Goal: Task Accomplishment & Management: Complete application form

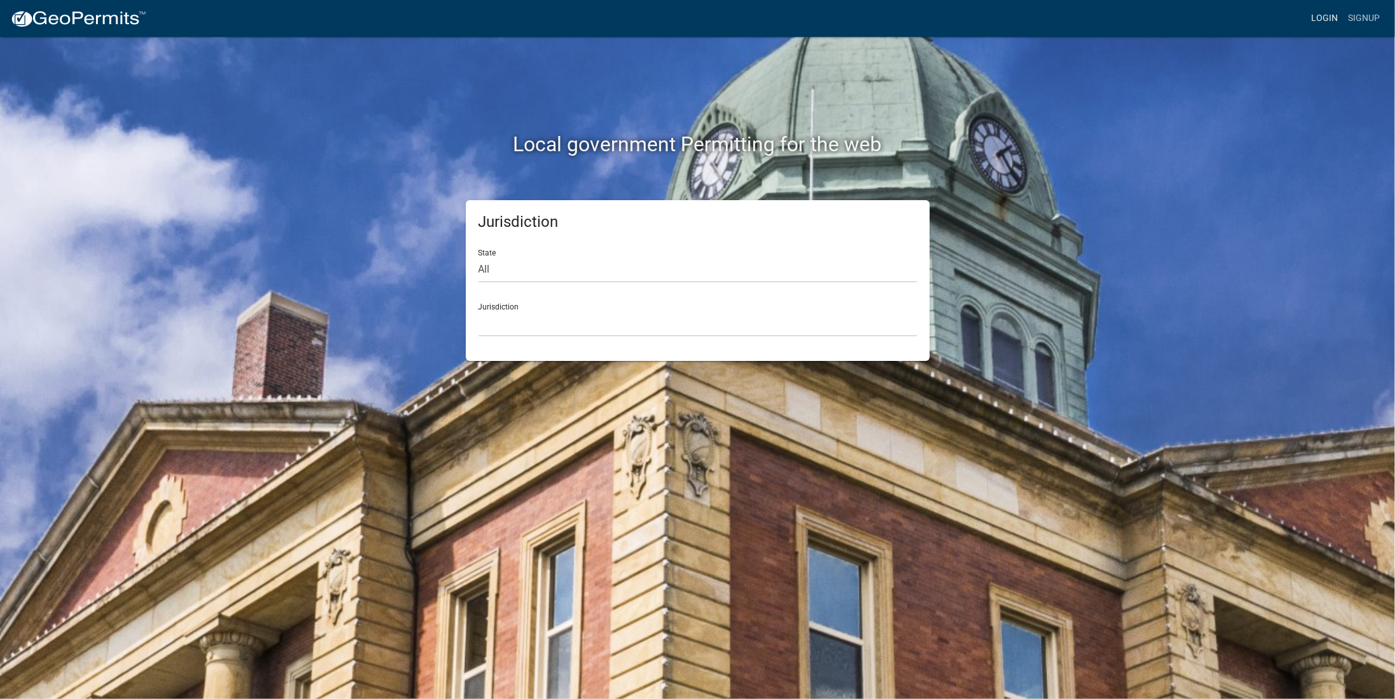
click at [1322, 16] on link "Login" at bounding box center [1324, 18] width 37 height 24
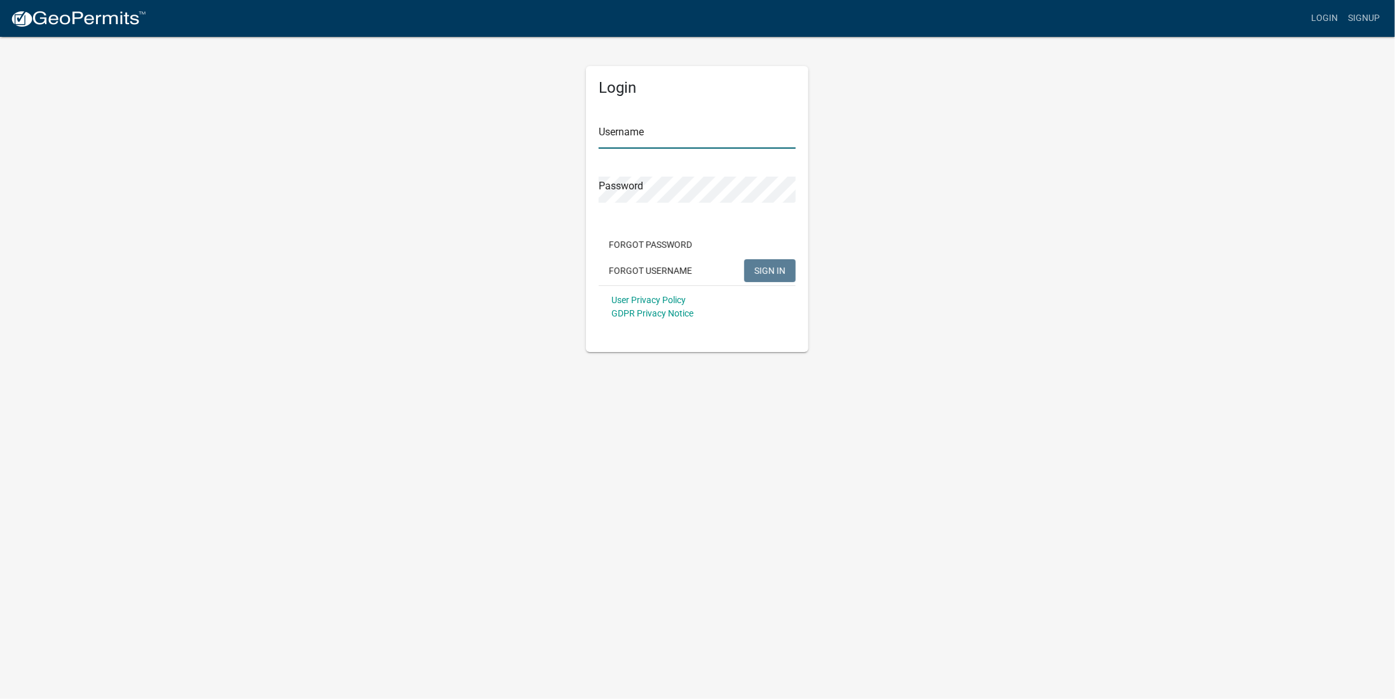
click at [632, 138] on input "Username" at bounding box center [697, 136] width 197 height 26
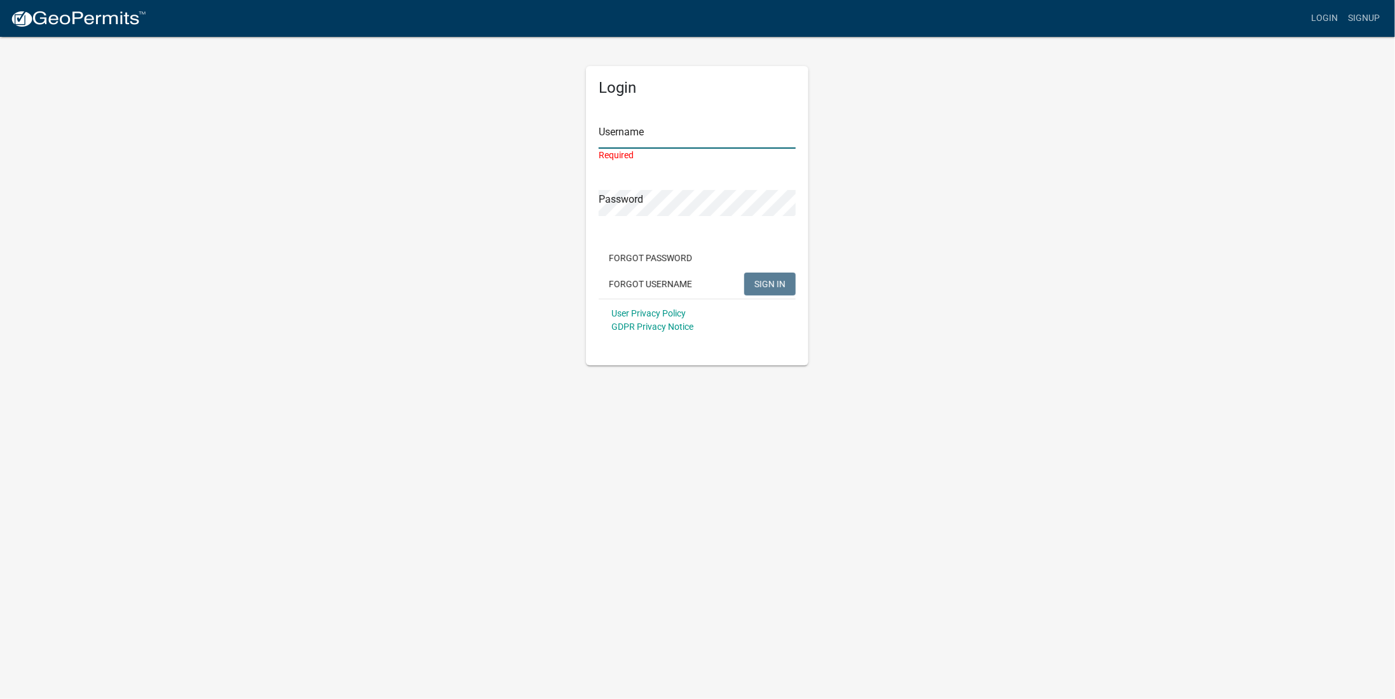
click at [632, 131] on input "Username" at bounding box center [697, 136] width 197 height 26
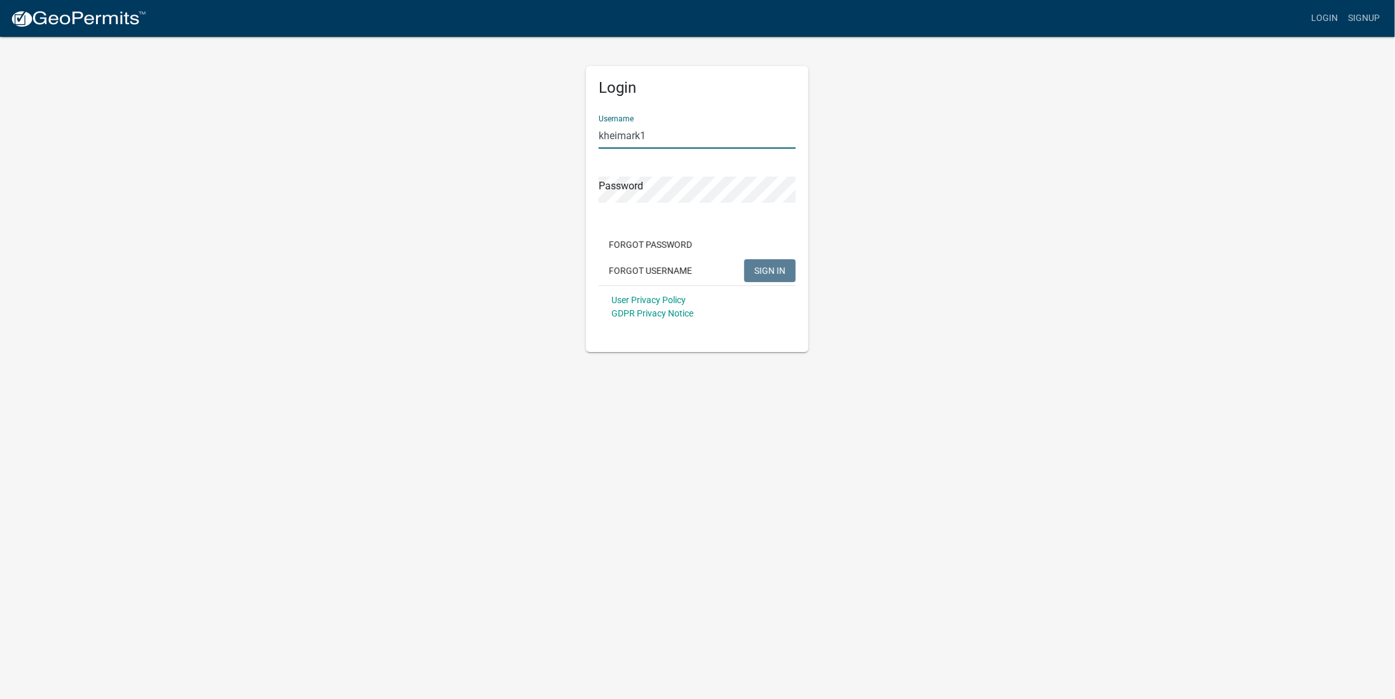
type input "kheimark1"
click at [760, 272] on span "SIGN IN" at bounding box center [769, 270] width 31 height 10
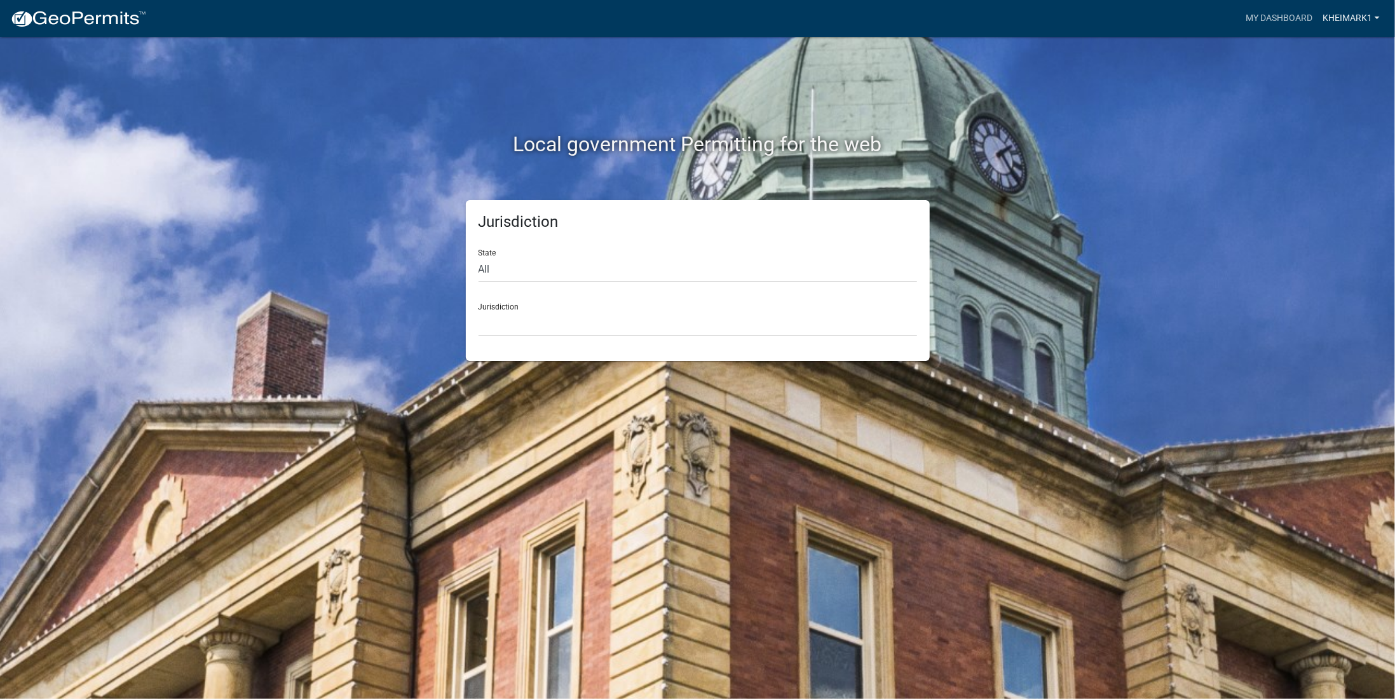
click at [1373, 15] on link "kheimark1" at bounding box center [1350, 18] width 67 height 24
click at [1339, 48] on link "Account" at bounding box center [1334, 52] width 102 height 31
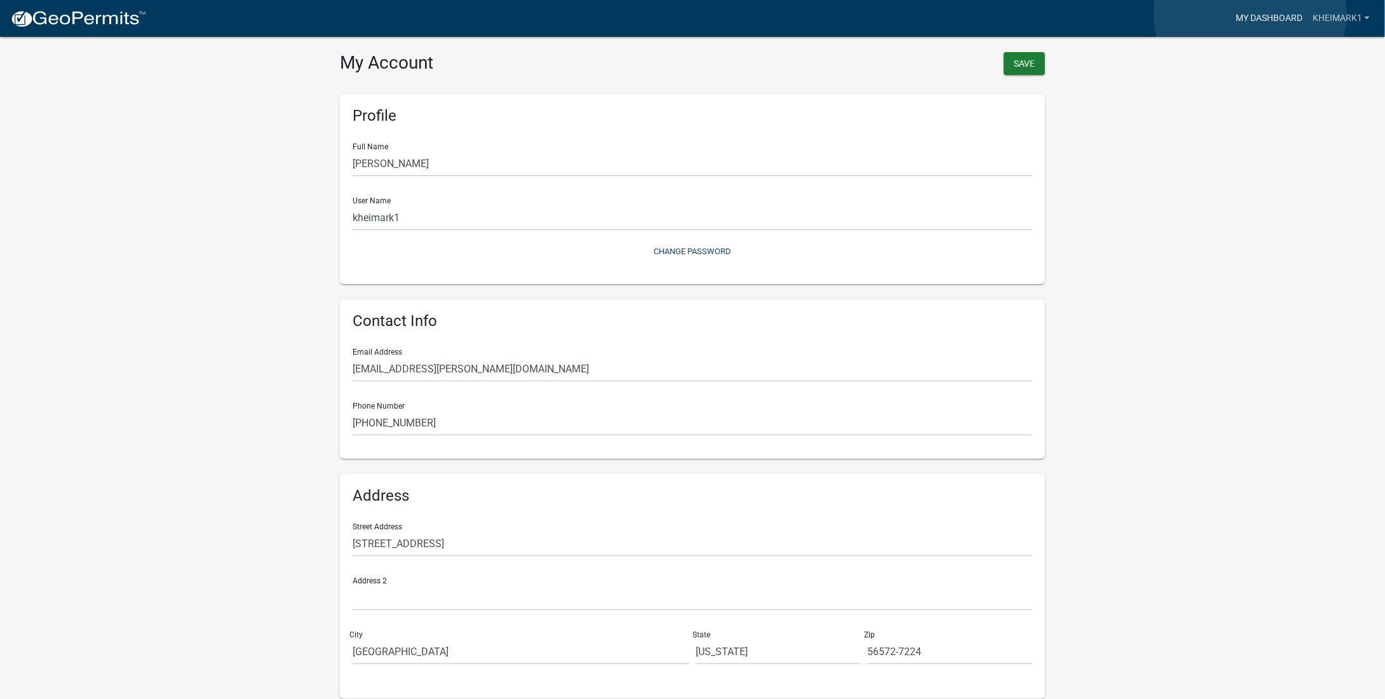
click at [1251, 15] on link "My Dashboard" at bounding box center [1269, 18] width 77 height 24
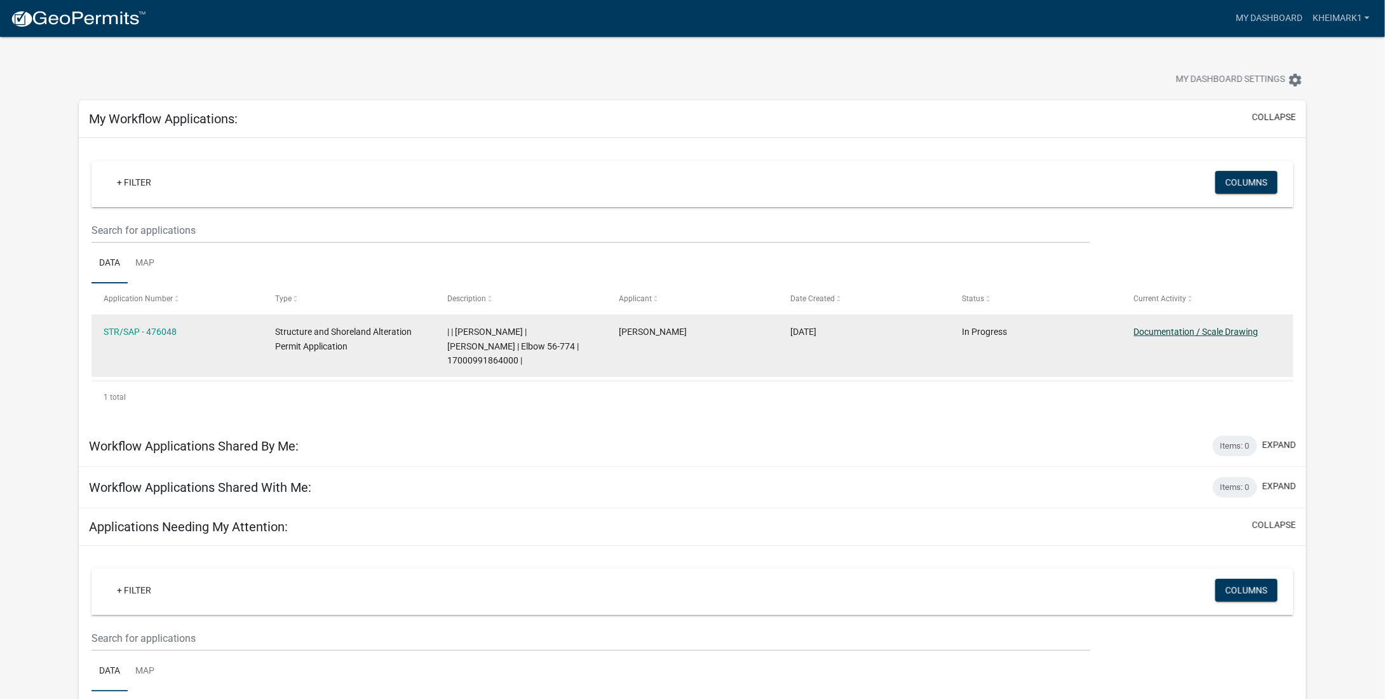
click at [1180, 330] on link "Documentation / Scale Drawing" at bounding box center [1196, 332] width 125 height 10
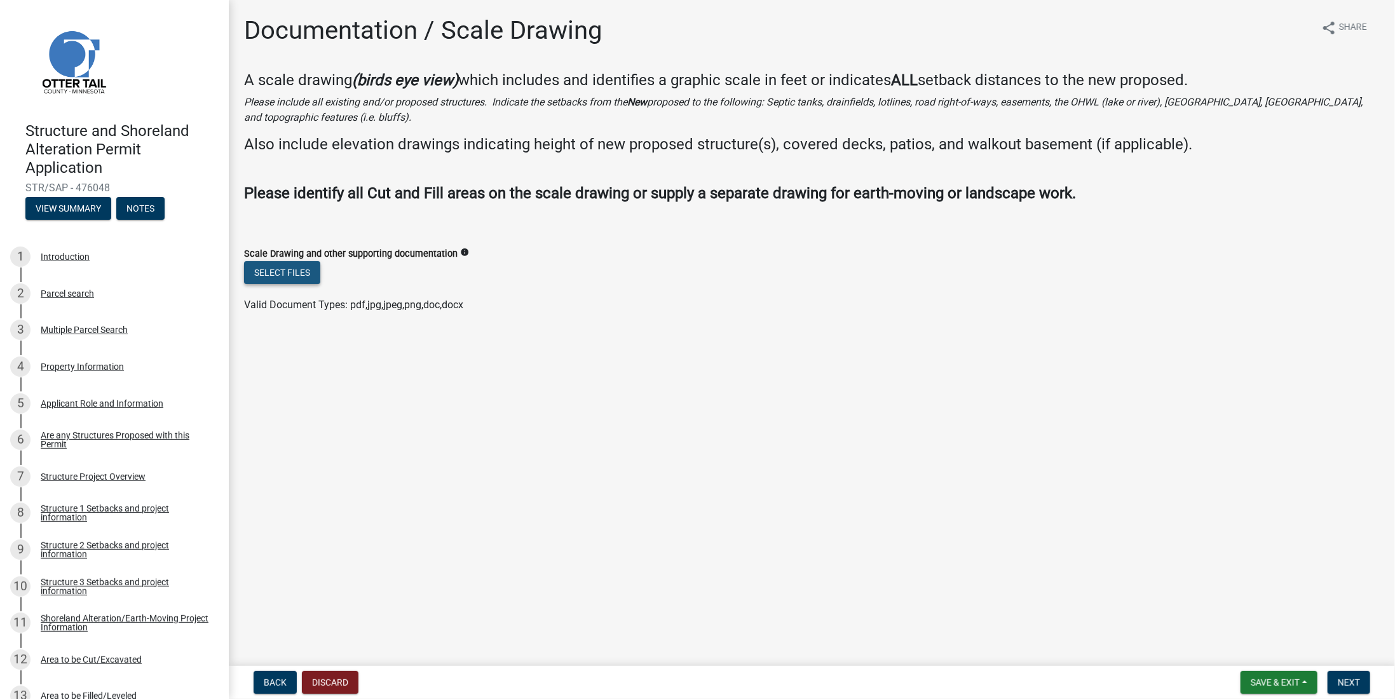
click at [298, 270] on button "Select files" at bounding box center [282, 272] width 76 height 23
click at [287, 273] on button "Select files" at bounding box center [282, 272] width 76 height 23
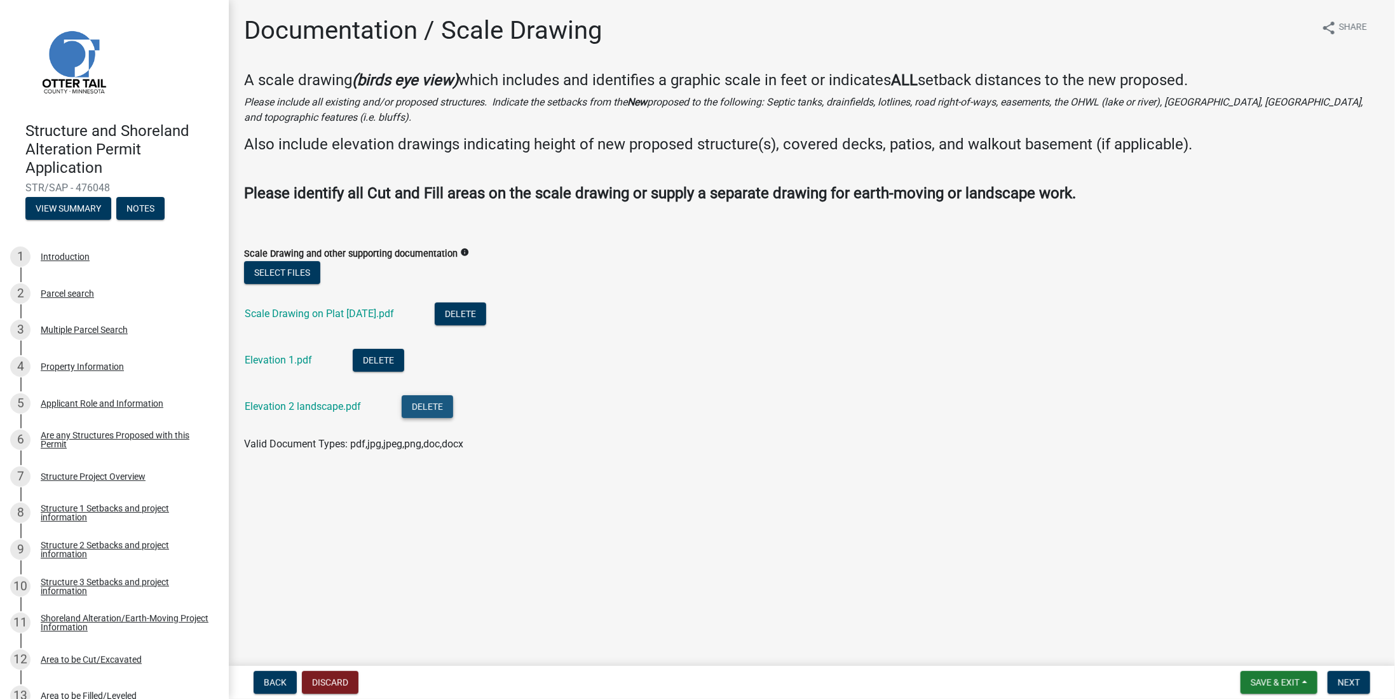
click at [425, 404] on button "Delete" at bounding box center [427, 406] width 51 height 23
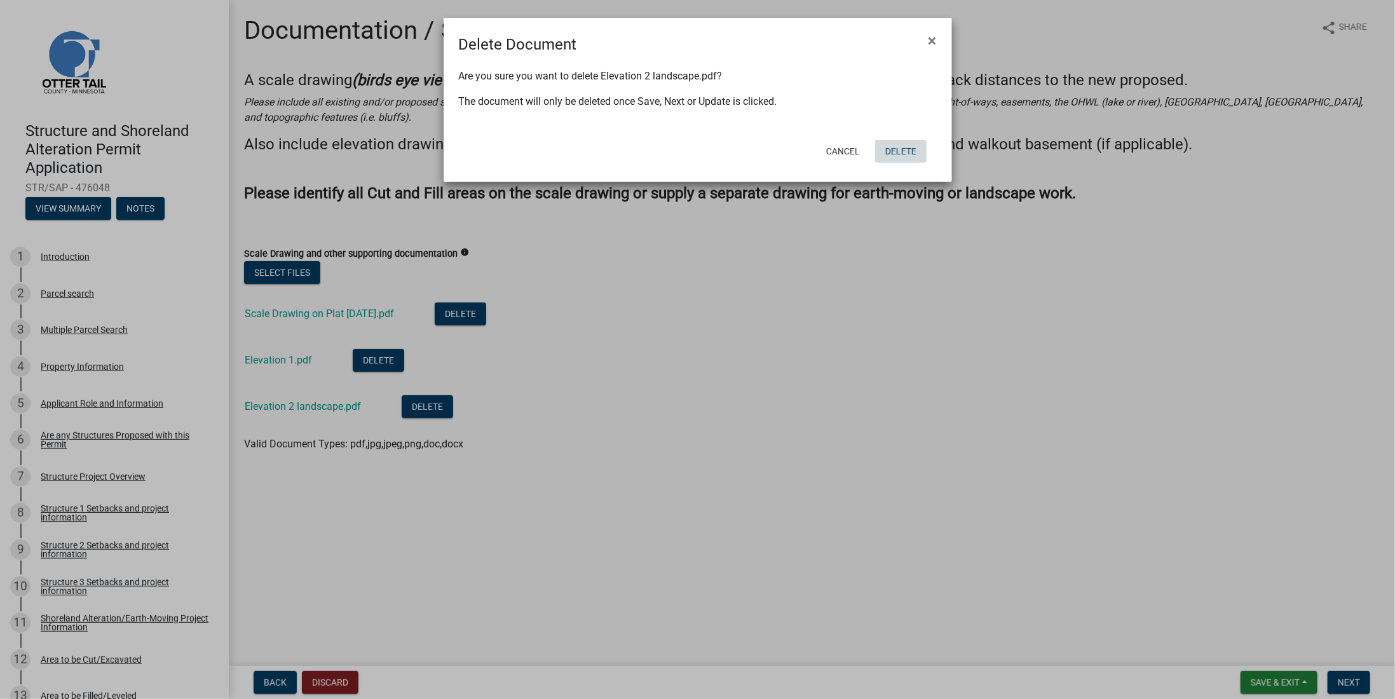
click at [916, 144] on button "Delete" at bounding box center [900, 151] width 51 height 23
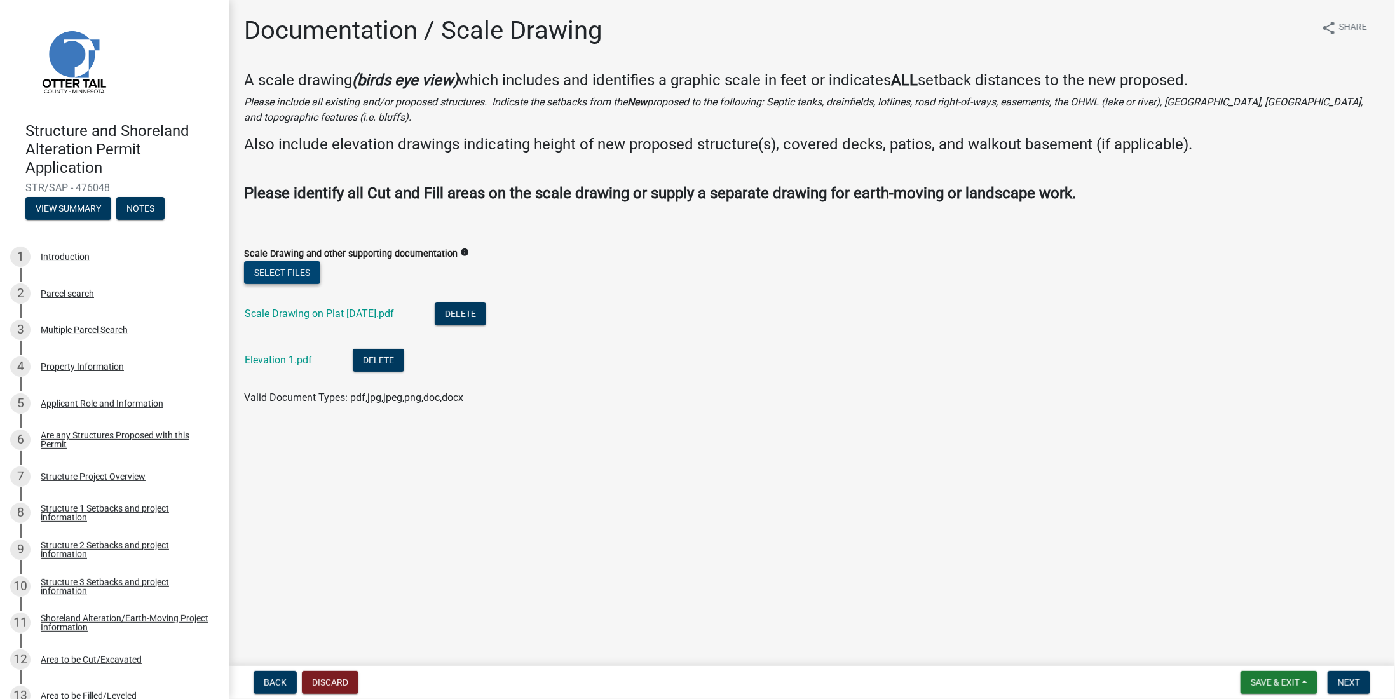
click at [287, 264] on button "Select files" at bounding box center [282, 272] width 76 height 23
click at [1356, 682] on span "Next" at bounding box center [1349, 682] width 22 height 10
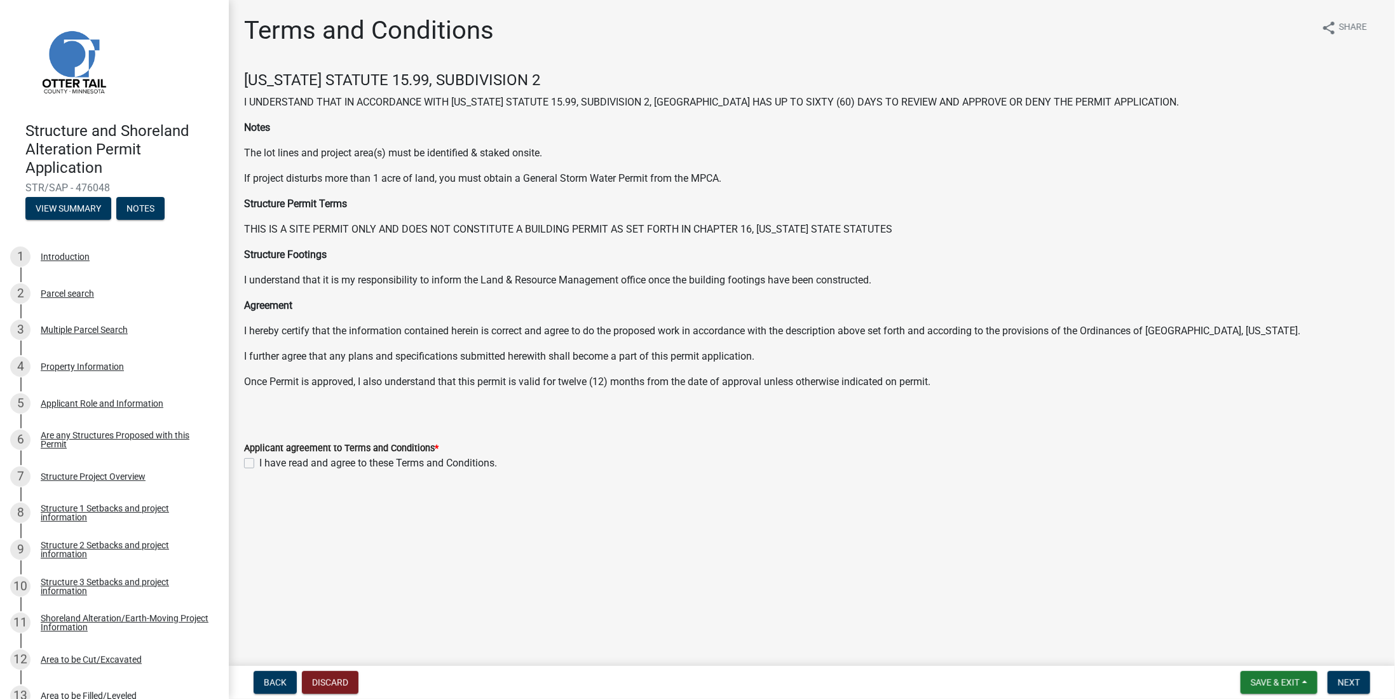
click at [259, 461] on label "I have read and agree to these Terms and Conditions." at bounding box center [378, 463] width 238 height 15
click at [259, 461] on input "I have read and agree to these Terms and Conditions." at bounding box center [263, 460] width 8 height 8
checkbox input "true"
click at [1353, 681] on span "Next" at bounding box center [1349, 682] width 22 height 10
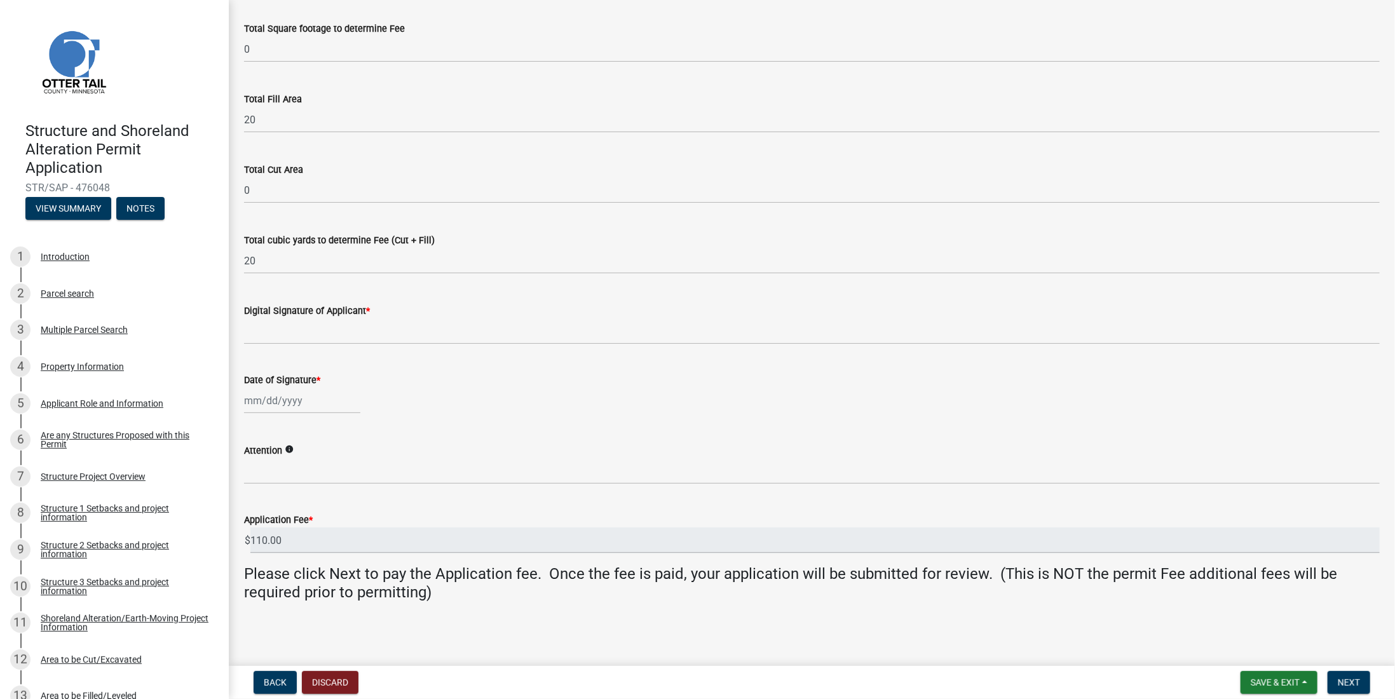
scroll to position [25, 0]
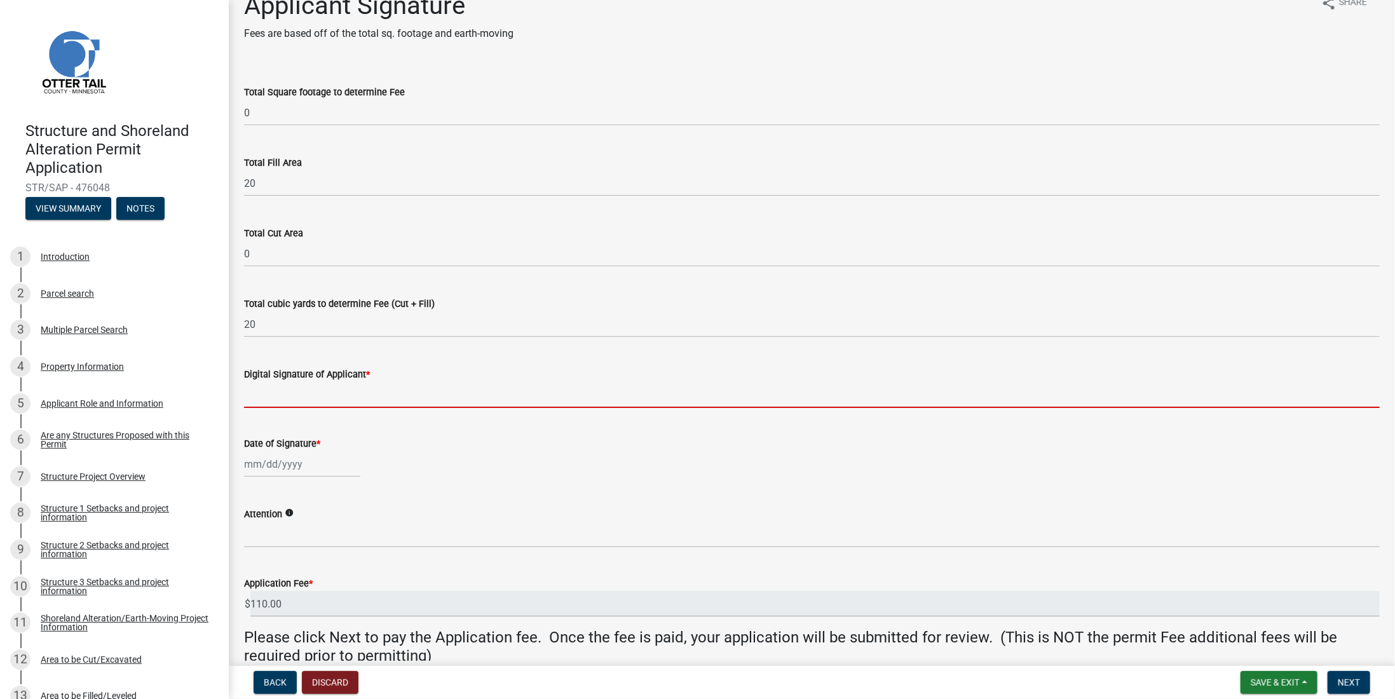
click at [311, 398] on input "Digital Signature of Applicant *" at bounding box center [812, 395] width 1136 height 26
type input "[PERSON_NAME]"
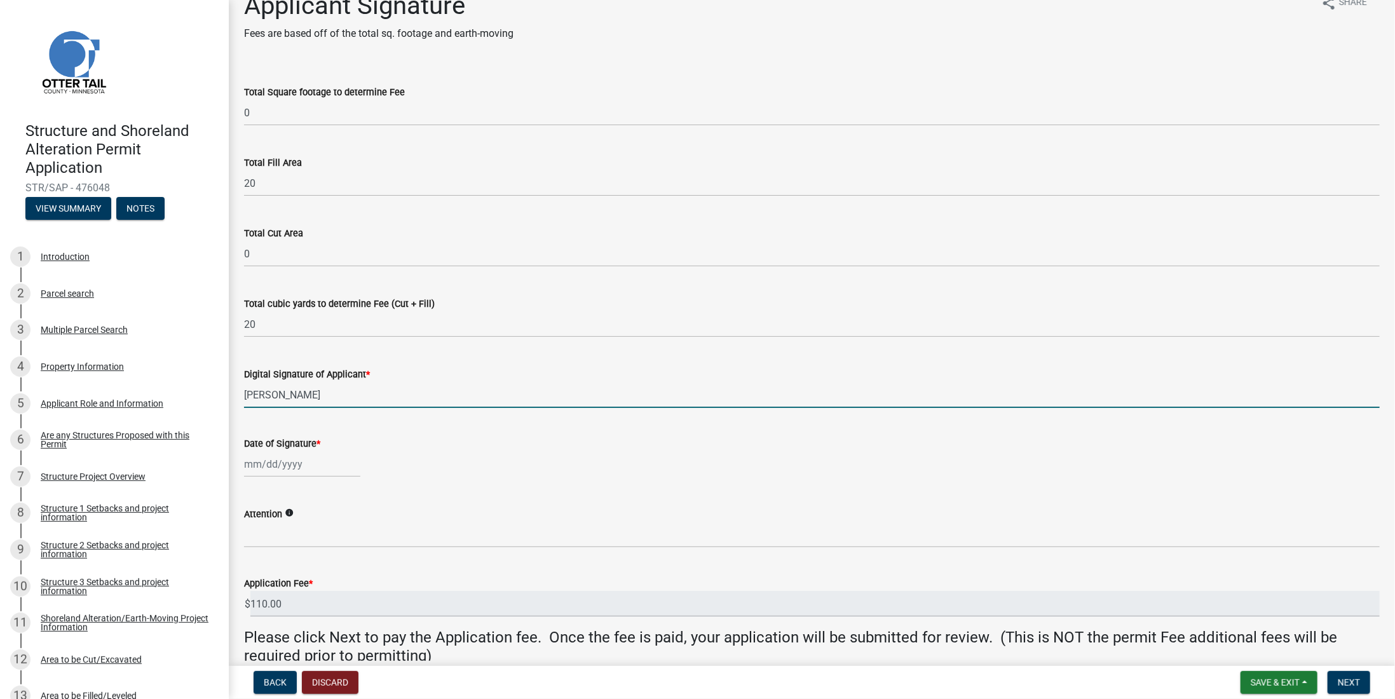
select select "9"
select select "2025"
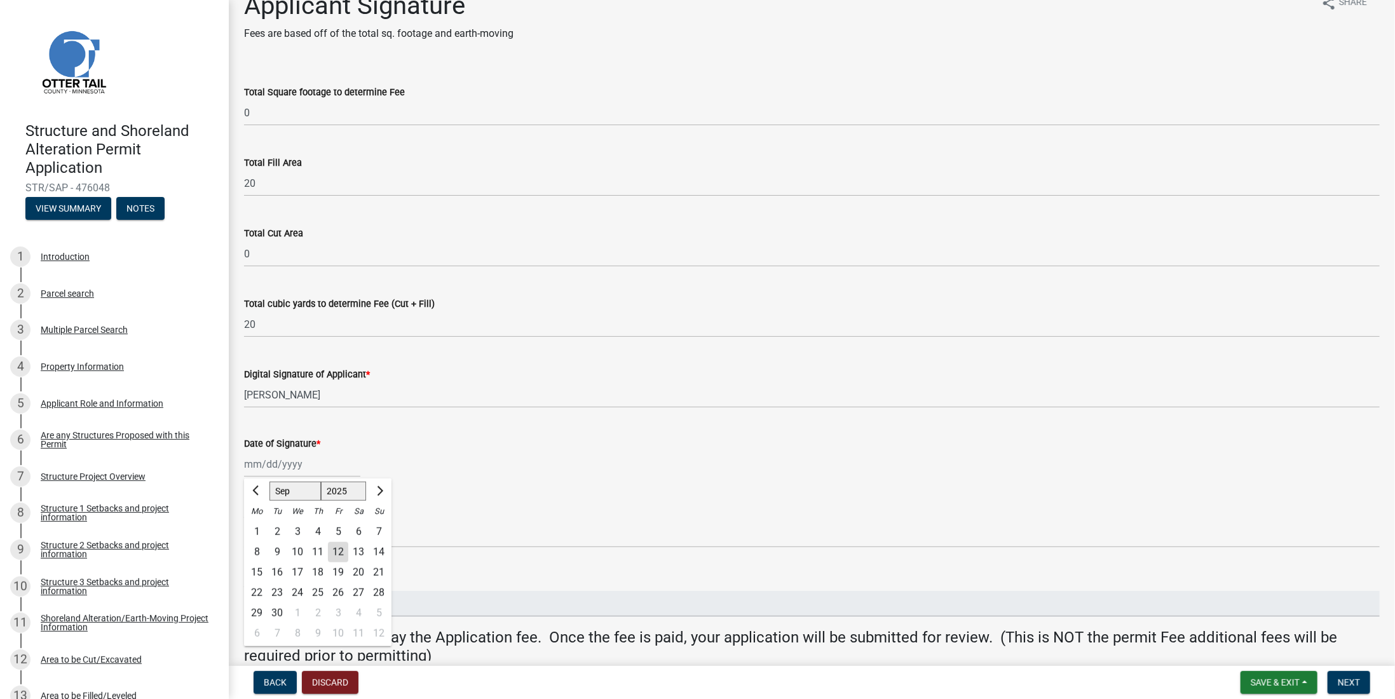
click at [253, 470] on div "[PERSON_NAME] Feb Mar Apr [PERSON_NAME][DATE] Oct Nov [DATE] 1526 1527 1528 152…" at bounding box center [302, 464] width 116 height 26
click at [339, 552] on div "12" at bounding box center [338, 552] width 20 height 20
type input "[DATE]"
click at [289, 513] on icon "info" at bounding box center [289, 512] width 9 height 9
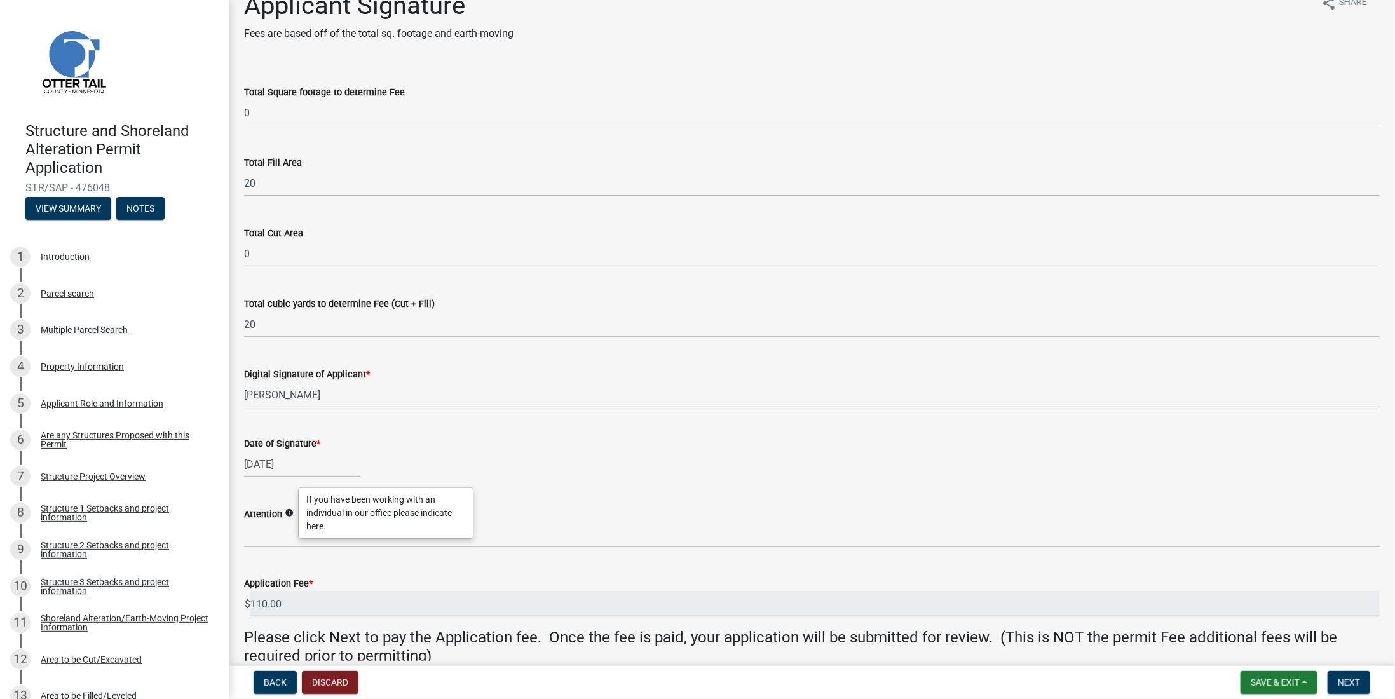
click at [571, 467] on div "[DATE]" at bounding box center [812, 464] width 1136 height 26
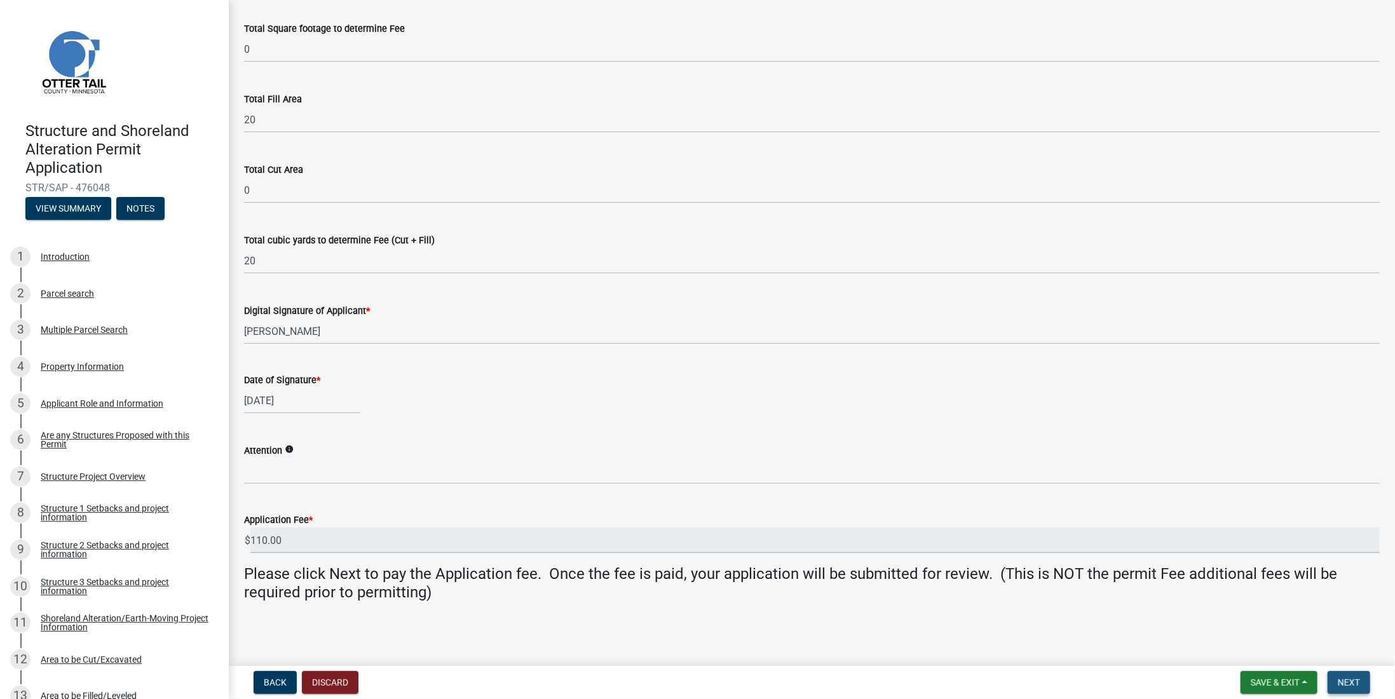
click at [1357, 681] on span "Next" at bounding box center [1349, 682] width 22 height 10
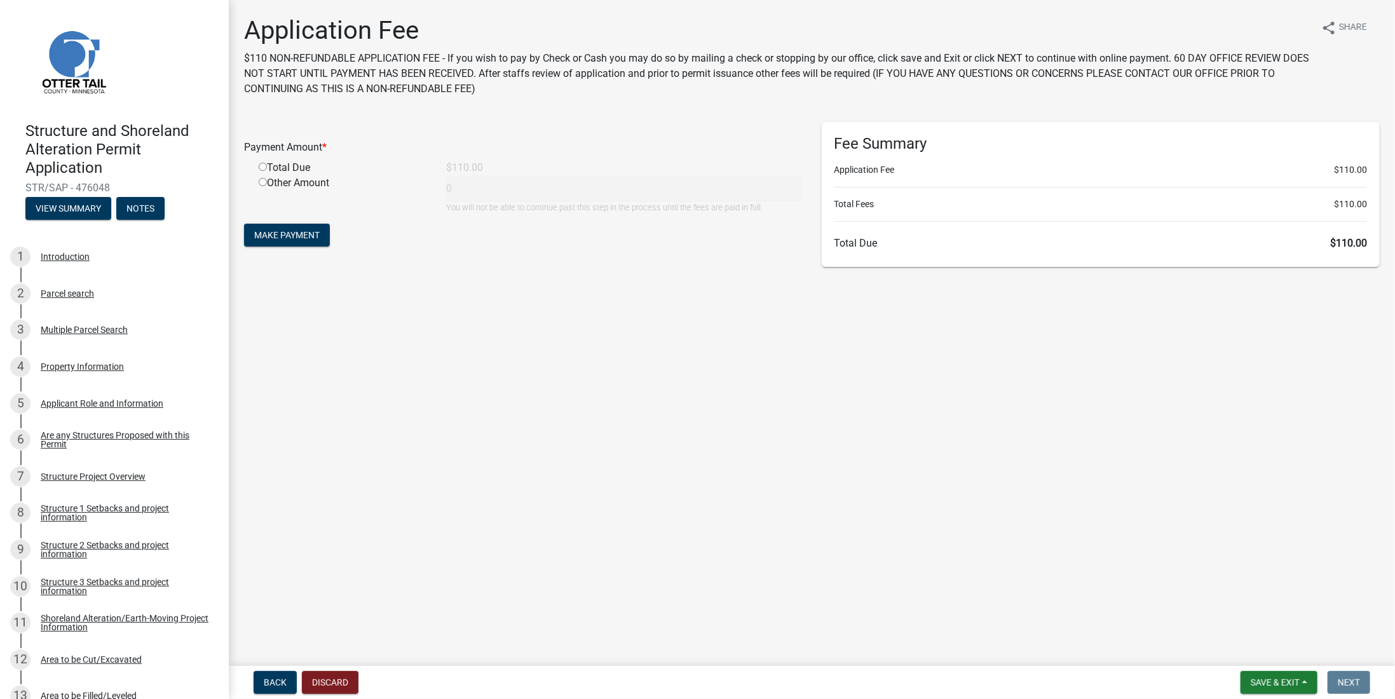
click at [262, 167] on input "radio" at bounding box center [263, 167] width 8 height 8
radio input "true"
type input "110"
click at [278, 237] on span "Make Payment" at bounding box center [286, 235] width 65 height 10
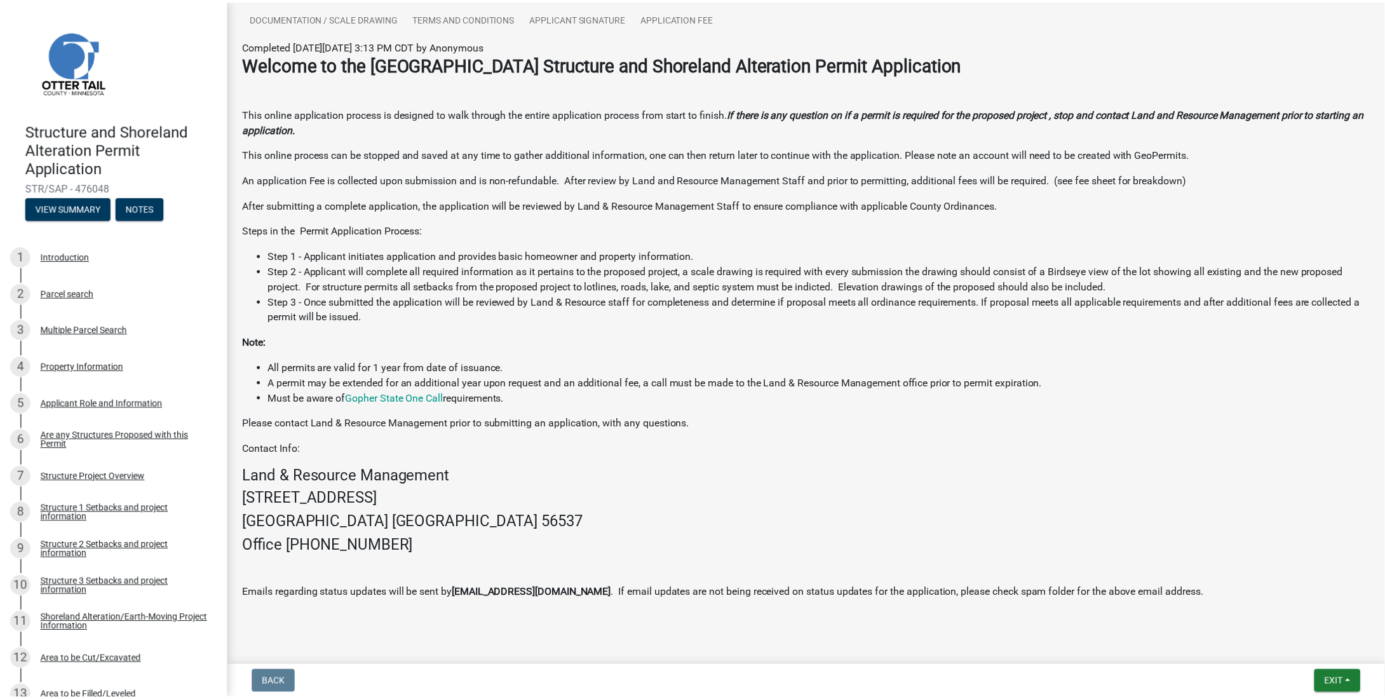
scroll to position [233, 0]
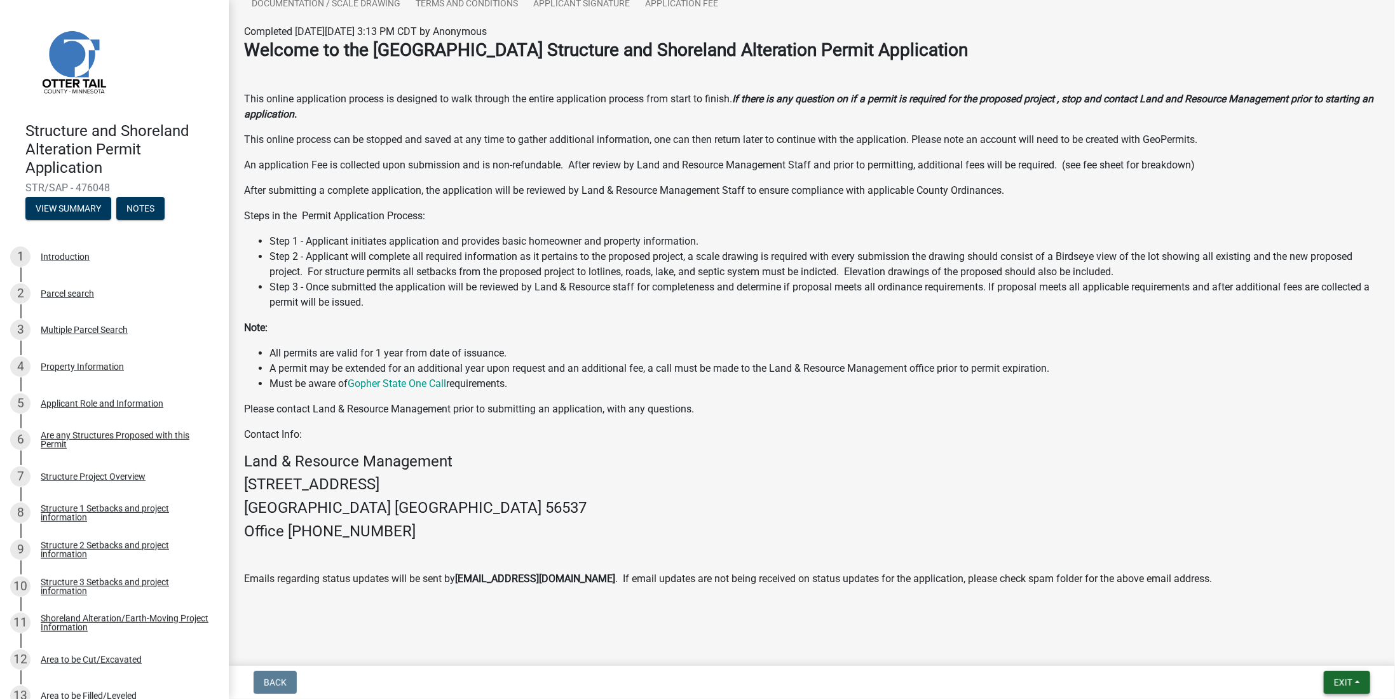
click at [1335, 679] on span "Exit" at bounding box center [1343, 682] width 18 height 10
click at [1300, 649] on button "Save & Exit" at bounding box center [1320, 649] width 102 height 31
